Goal: Find specific page/section: Find specific page/section

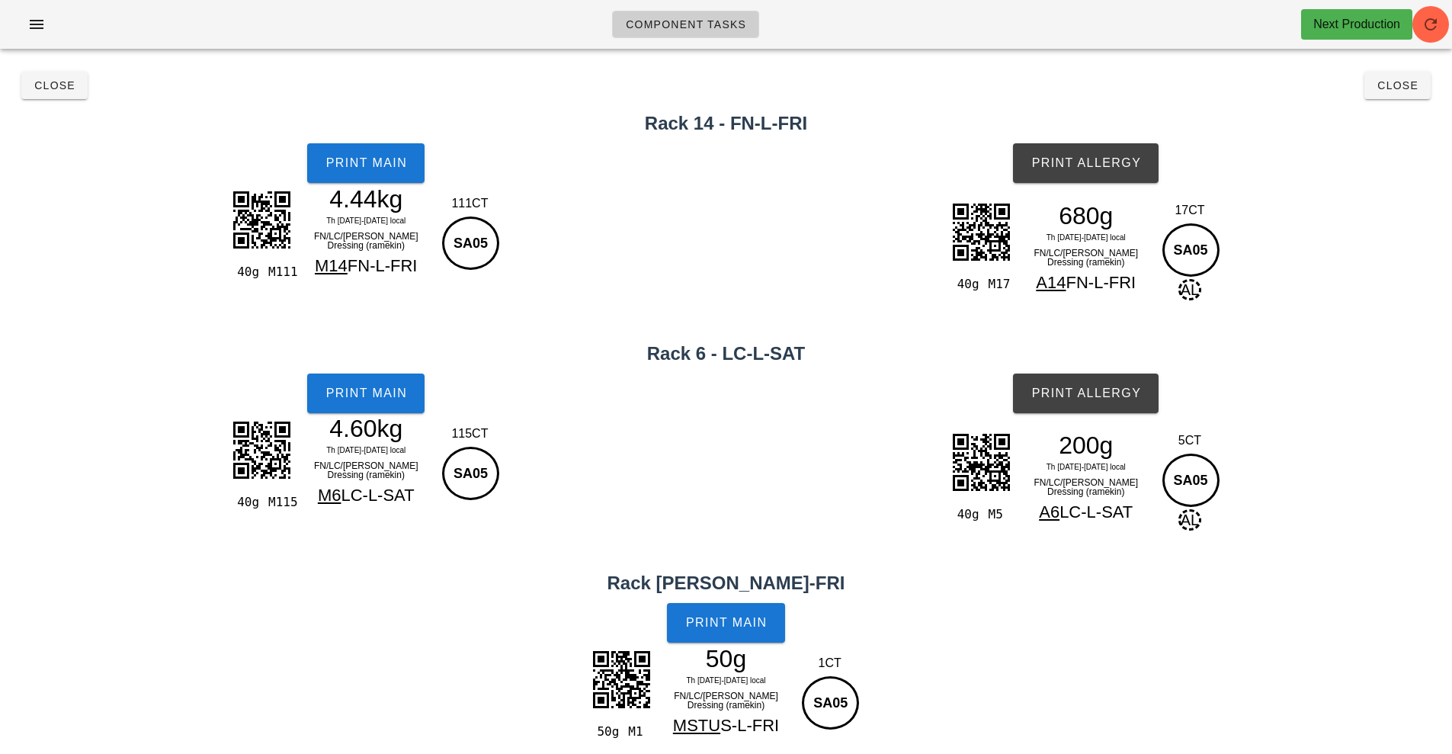
scroll to position [59, 0]
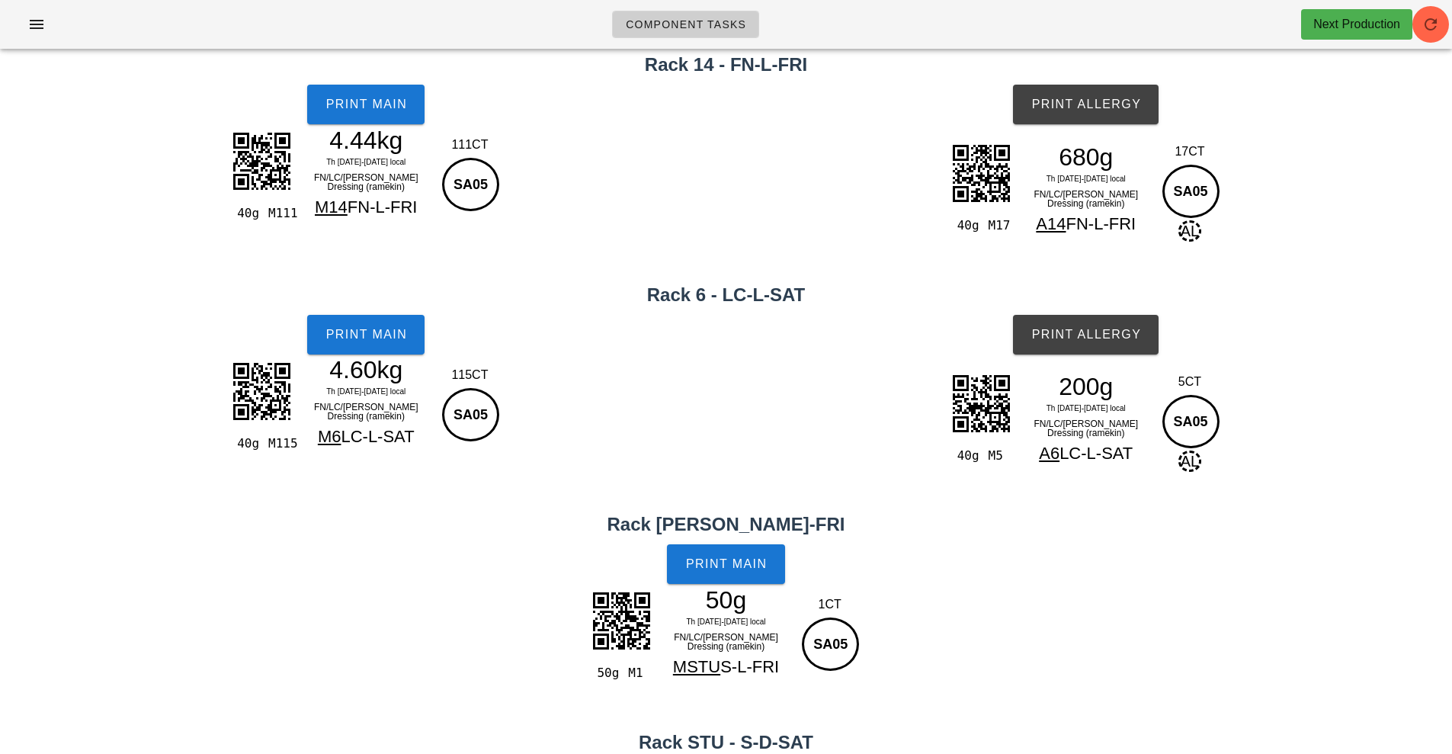
click at [183, 477] on div "40g M115 4.60kg Th [DATE]-[DATE] local FN/LC/[PERSON_NAME] Dressing (ramekin) M…" at bounding box center [366, 426] width 720 height 139
click at [31, 34] on button "button" at bounding box center [36, 24] width 49 height 27
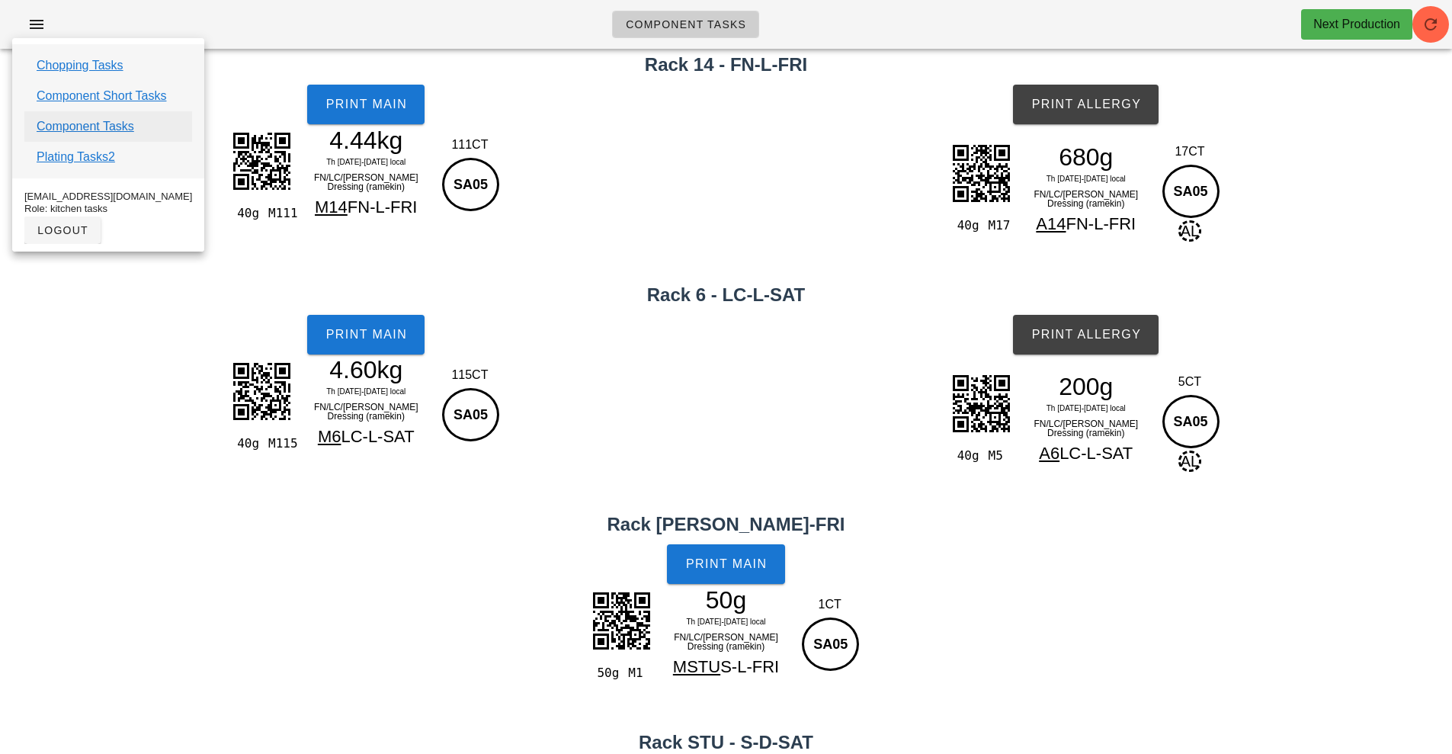
click at [122, 123] on link "Component Tasks" at bounding box center [86, 126] width 98 height 18
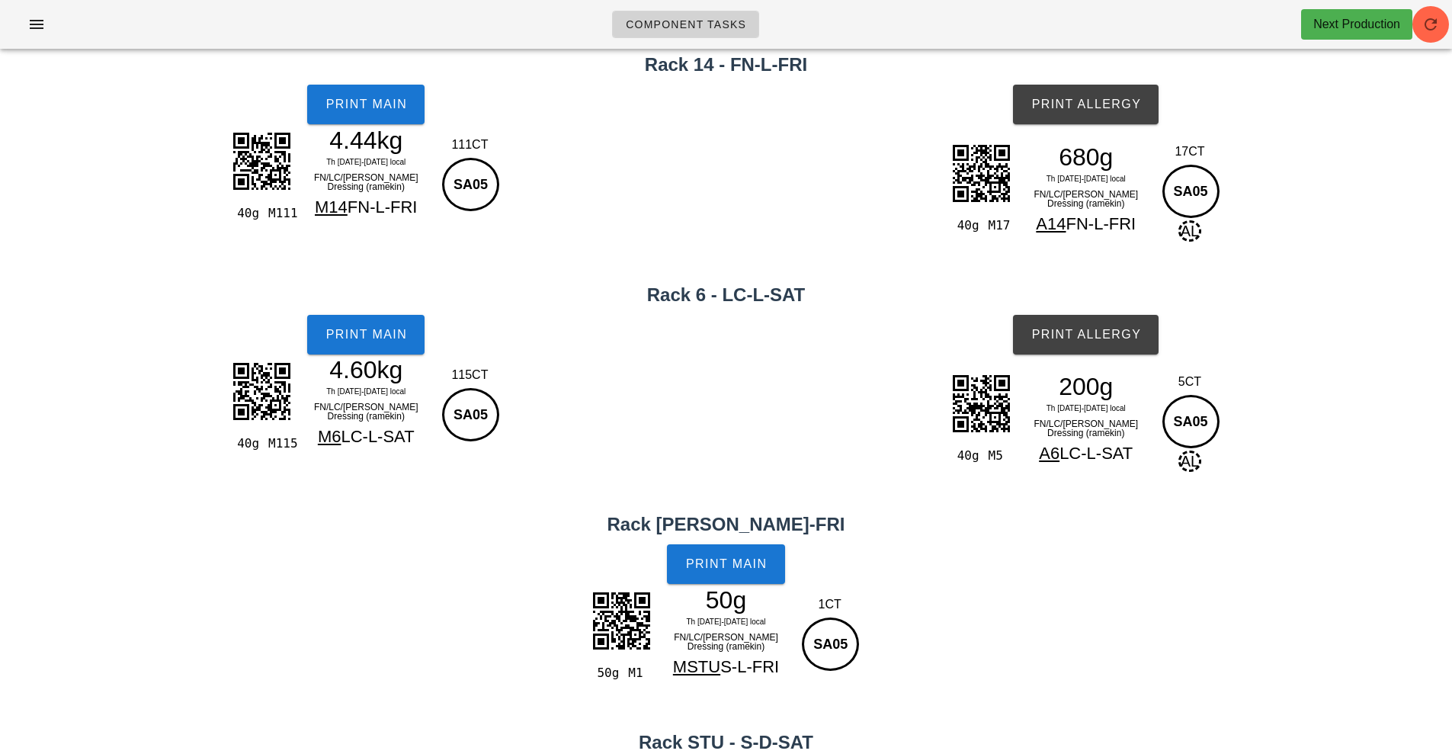
click at [711, 24] on span "Component Tasks" at bounding box center [685, 24] width 121 height 12
click at [1444, 35] on button "button" at bounding box center [1430, 24] width 37 height 37
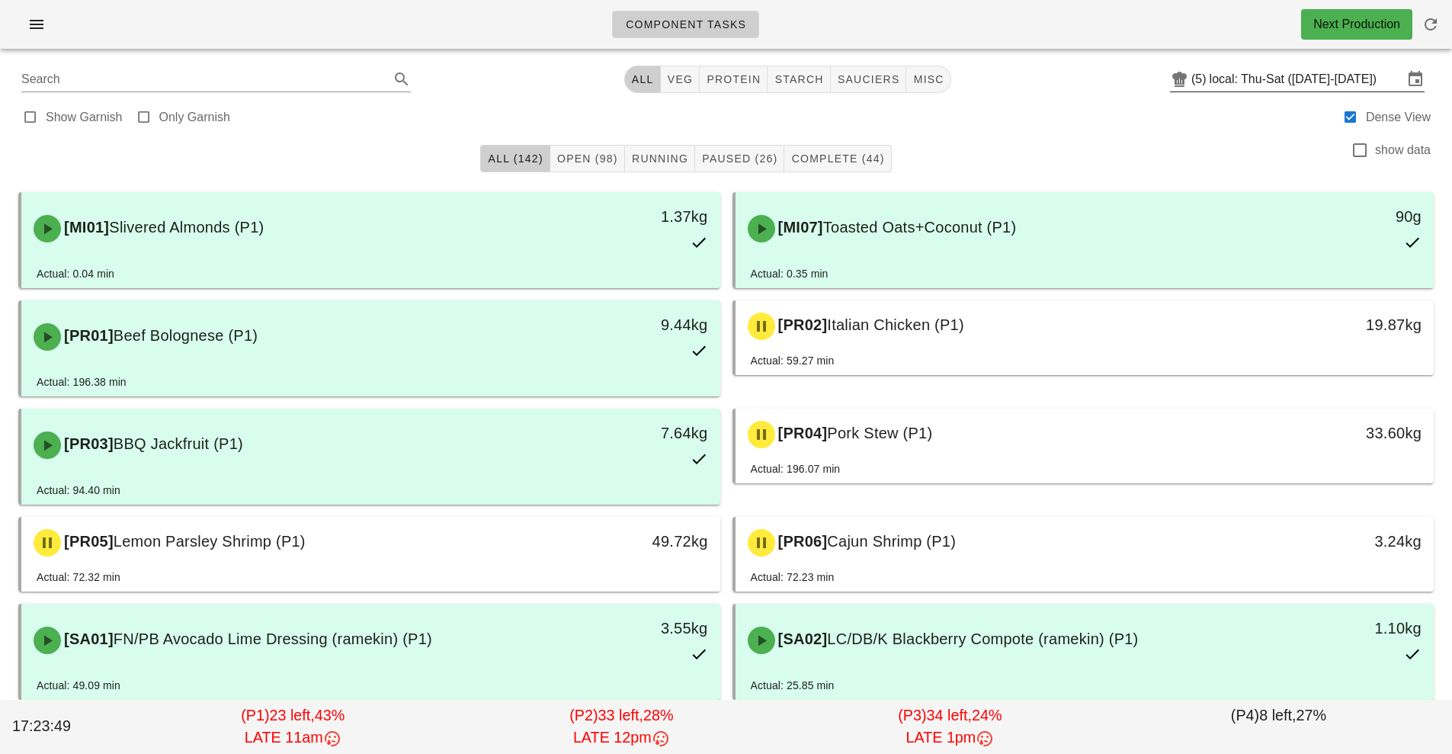
click at [1271, 72] on input "local: Thu-Sat ([DATE]-[DATE])" at bounding box center [1307, 79] width 194 height 24
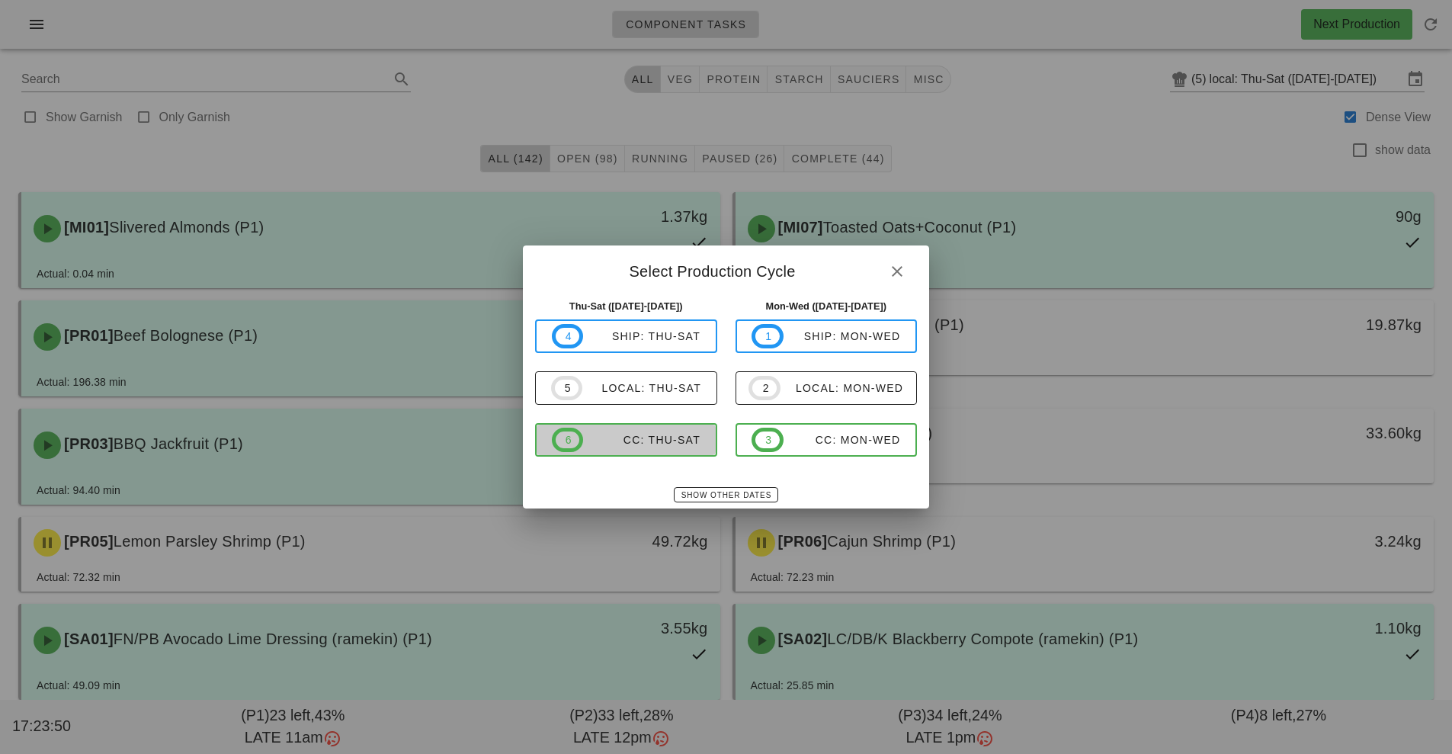
click at [647, 435] on div "CC: Thu-Sat" at bounding box center [641, 440] width 117 height 12
type input "CC: Thu-Sat ([DATE]-[DATE])"
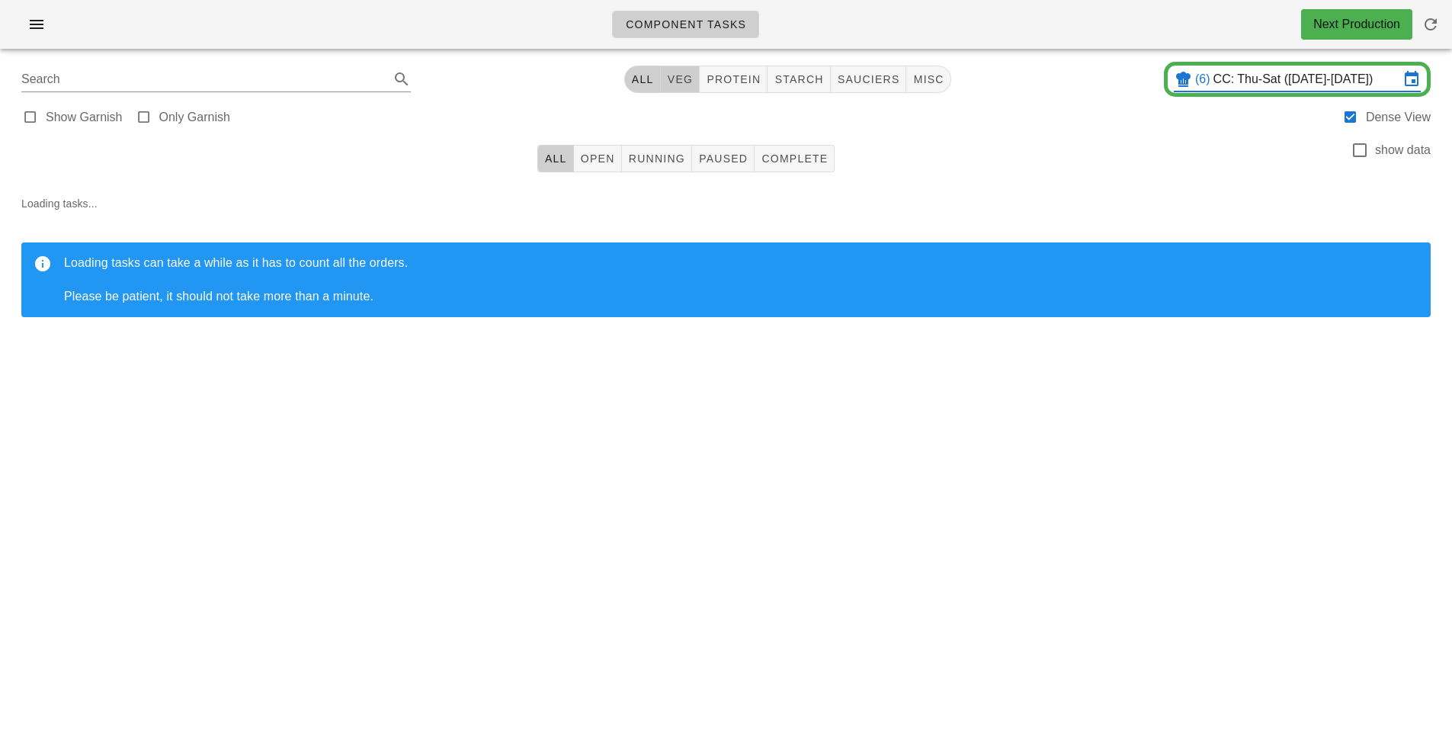
click at [681, 79] on span "veg" at bounding box center [680, 79] width 27 height 12
type input "team:veg"
click at [1290, 540] on div "Component Tasks Next Production team:veg All veg protein starch sauciers misc (…" at bounding box center [726, 377] width 1452 height 754
click at [1311, 529] on div "Component Tasks Next Production team:veg All veg protein starch sauciers misc (…" at bounding box center [726, 377] width 1452 height 754
click at [21, 33] on button "button" at bounding box center [36, 24] width 49 height 27
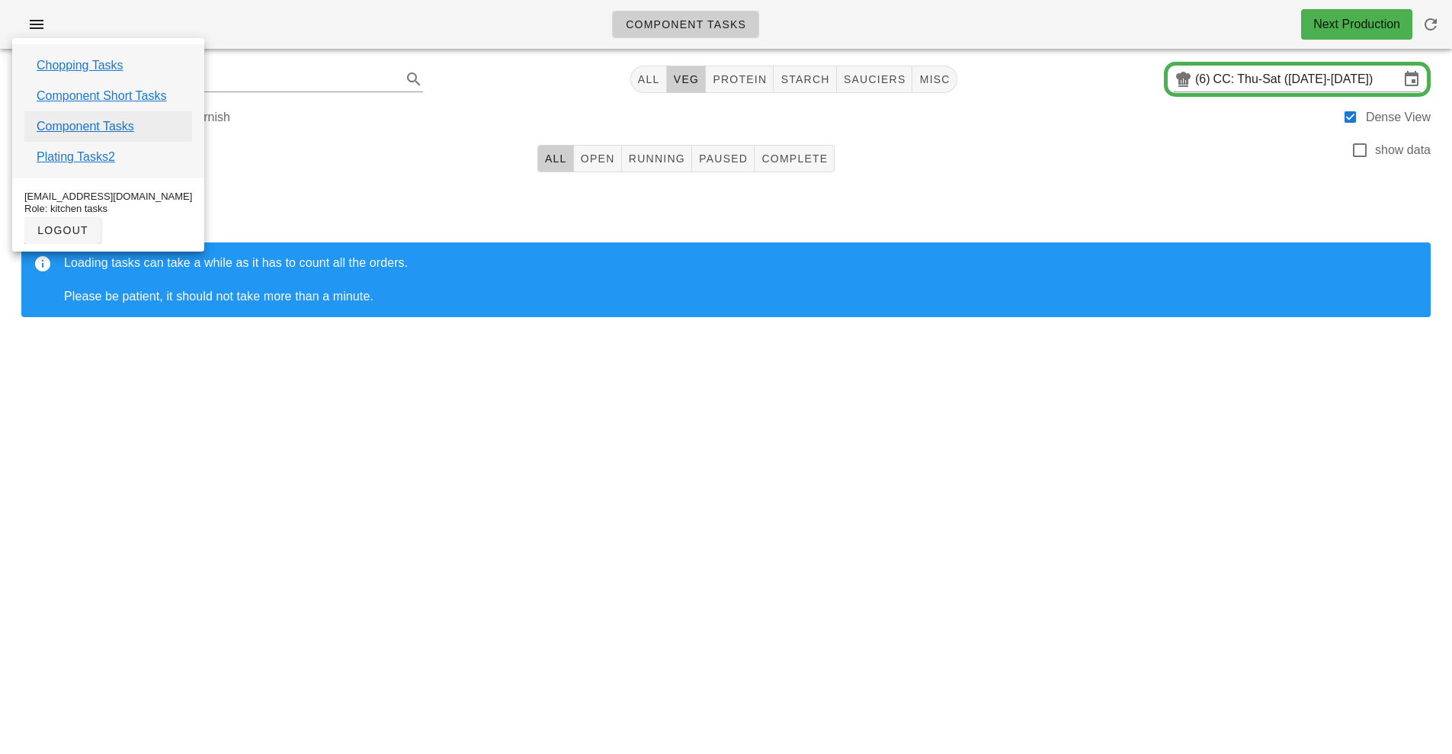
click at [102, 127] on link "Component Tasks" at bounding box center [86, 126] width 98 height 18
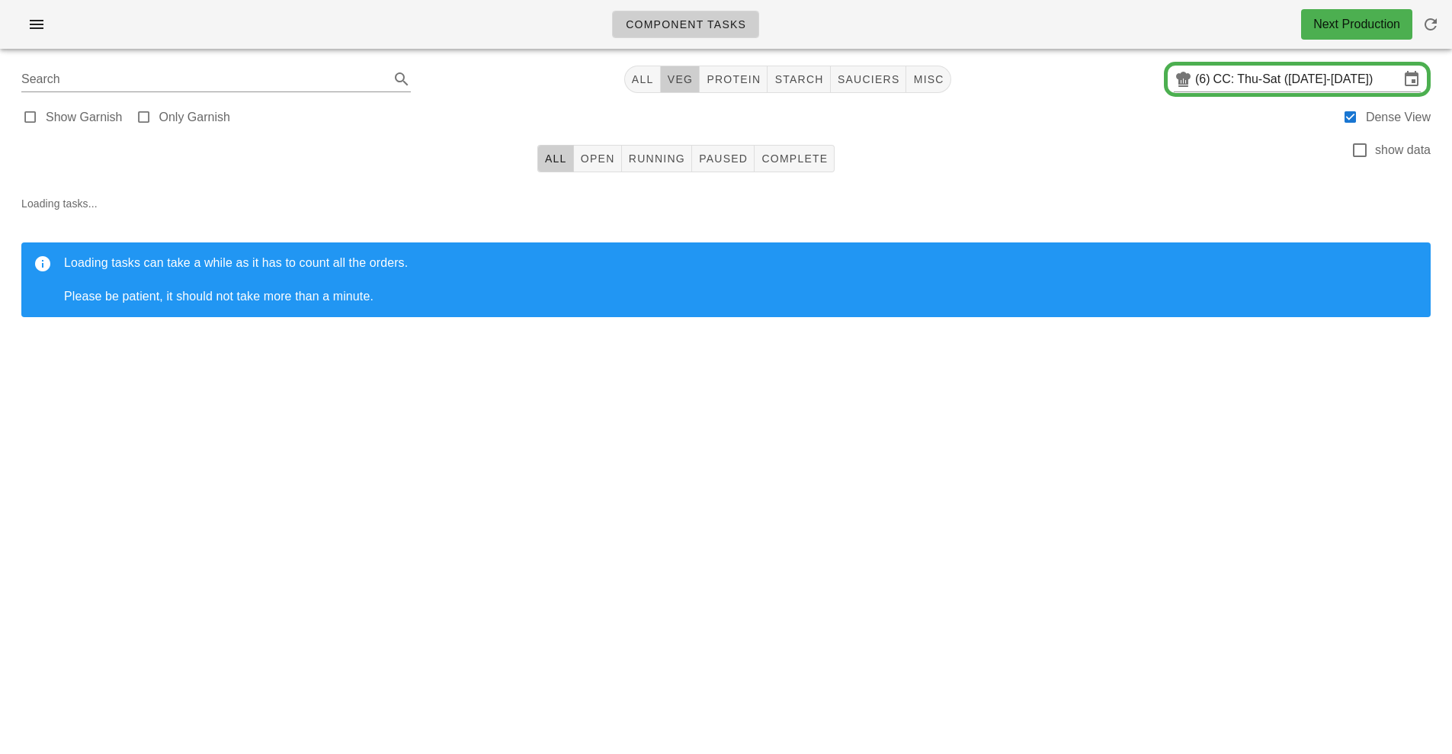
click at [679, 79] on span "veg" at bounding box center [680, 79] width 27 height 12
type input "team:veg"
